Goal: Task Accomplishment & Management: Use online tool/utility

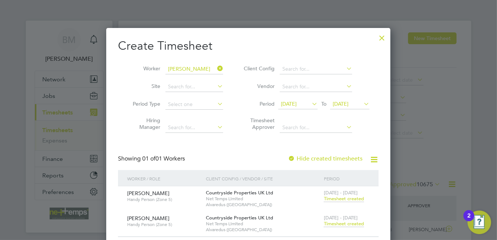
click at [385, 38] on div at bounding box center [382, 35] width 13 height 13
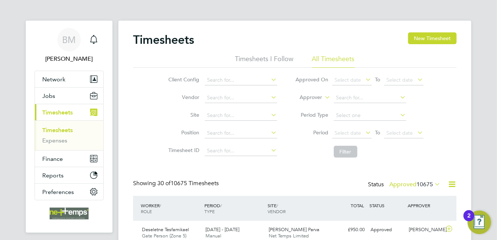
click at [50, 112] on span "Timesheets" at bounding box center [57, 112] width 31 height 7
click at [431, 39] on button "New Timesheet" at bounding box center [432, 38] width 49 height 12
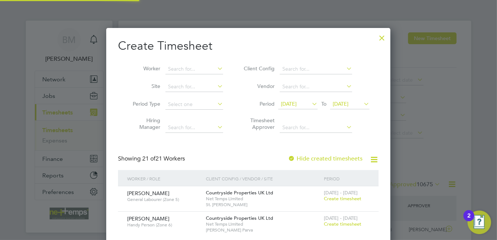
scroll to position [1005, 285]
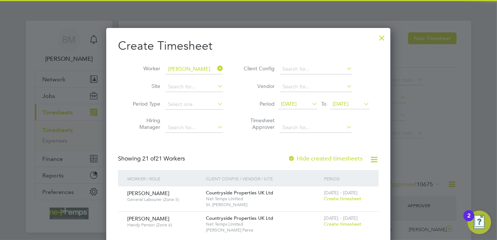
click at [191, 77] on b "[PERSON_NAME]" at bounding box center [190, 79] width 43 height 6
type input "[PERSON_NAME]"
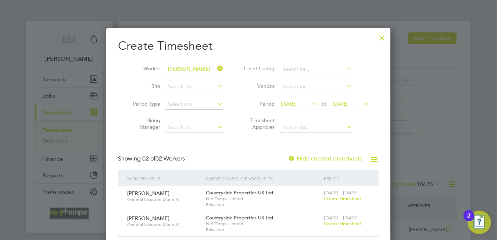
scroll to position [36, 0]
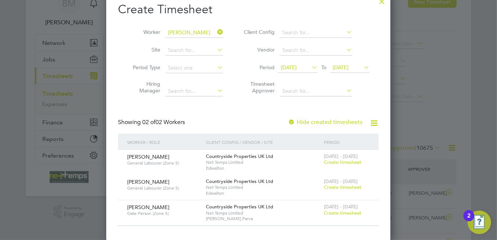
click at [333, 127] on div "Showing 02 of 02 Workers Hide created timesheets" at bounding box center [248, 125] width 261 height 15
click at [333, 123] on label "Hide created timesheets" at bounding box center [325, 121] width 75 height 7
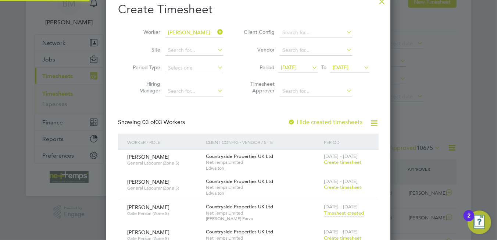
scroll to position [74, 0]
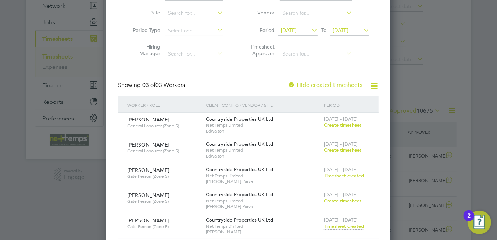
click at [336, 223] on span "Timesheet created" at bounding box center [344, 226] width 40 height 7
